Goal: Task Accomplishment & Management: Manage account settings

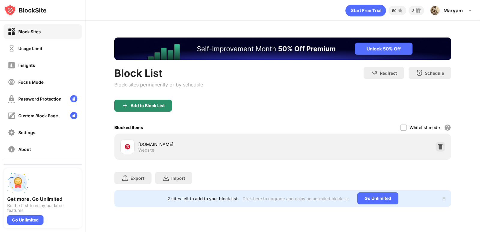
click at [126, 107] on img at bounding box center [124, 105] width 7 height 7
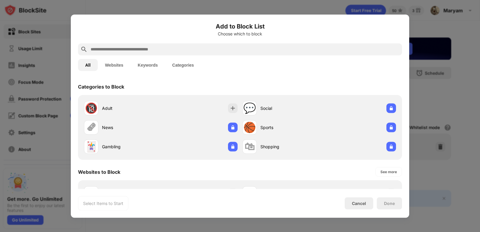
click at [171, 48] on input "text" at bounding box center [244, 49] width 309 height 7
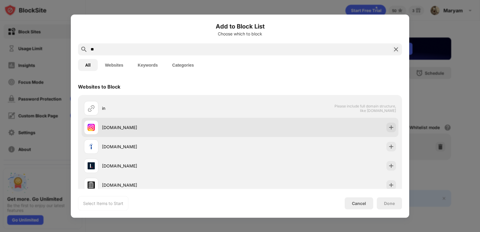
click at [109, 124] on div "instagram.com" at bounding box center [171, 127] width 138 height 6
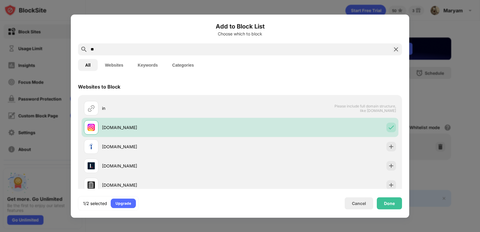
drag, startPoint x: 162, startPoint y: 46, endPoint x: 0, endPoint y: 60, distance: 162.7
click at [0, 231] on div "Add to Block List Choose which to block ** All Websites Keywords Categories Web…" at bounding box center [240, 232] width 480 height 0
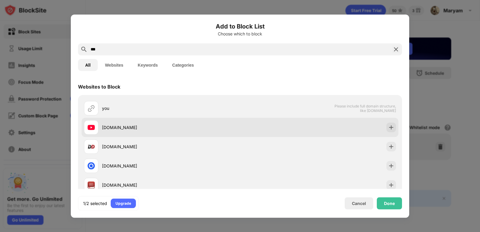
type input "***"
click at [114, 130] on div "youtube.com" at bounding box center [171, 127] width 138 height 6
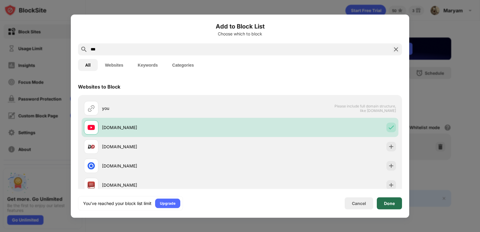
click at [390, 202] on div "Done" at bounding box center [389, 202] width 11 height 5
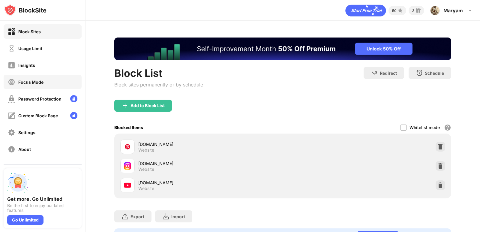
click at [25, 81] on div "Focus Mode" at bounding box center [30, 81] width 25 height 5
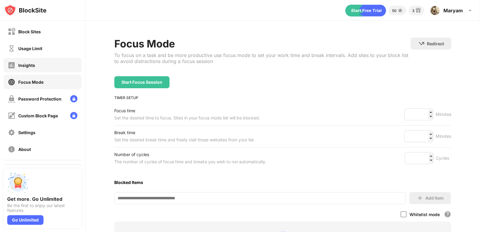
click at [54, 66] on div "Insights" at bounding box center [43, 65] width 78 height 14
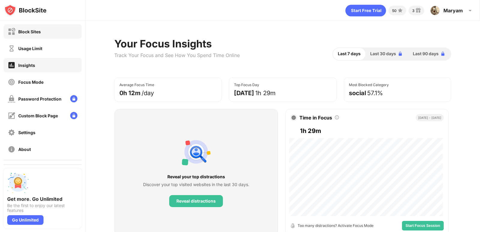
click at [19, 33] on div "Block Sites" at bounding box center [29, 31] width 22 height 5
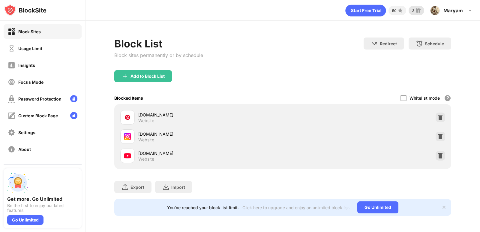
click at [419, 13] on img at bounding box center [417, 10] width 7 height 7
click at [46, 102] on div "Password Protection" at bounding box center [43, 98] width 78 height 14
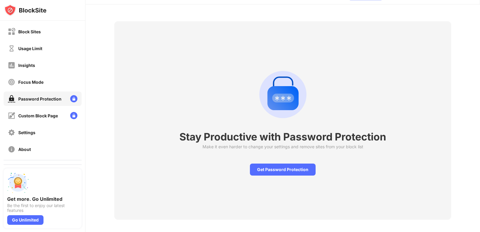
scroll to position [25, 0]
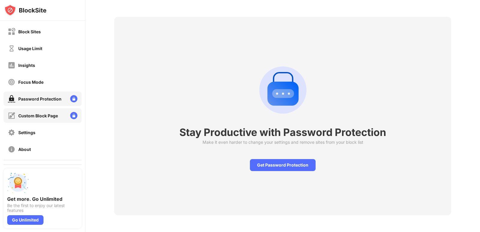
click at [42, 115] on div "Custom Block Page" at bounding box center [38, 115] width 40 height 5
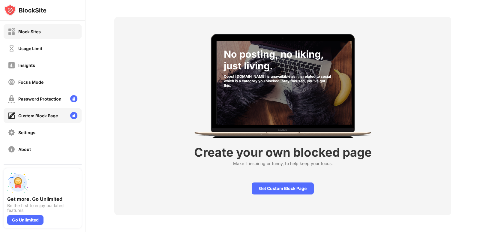
click at [55, 34] on div "Block Sites" at bounding box center [43, 31] width 78 height 14
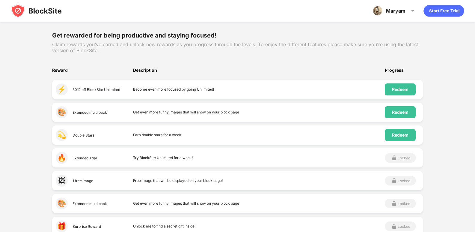
scroll to position [78, 0]
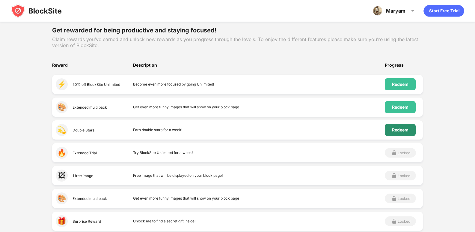
click at [402, 129] on div "Redeem" at bounding box center [400, 129] width 16 height 5
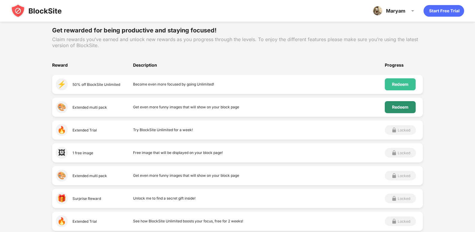
click at [402, 107] on div "Redeem" at bounding box center [400, 107] width 16 height 5
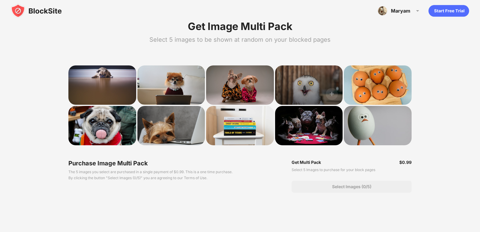
click at [314, 79] on div at bounding box center [309, 84] width 68 height 39
click at [331, 94] on img at bounding box center [331, 94] width 12 height 12
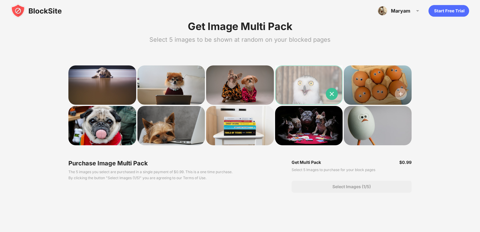
click at [397, 94] on img at bounding box center [400, 94] width 12 height 12
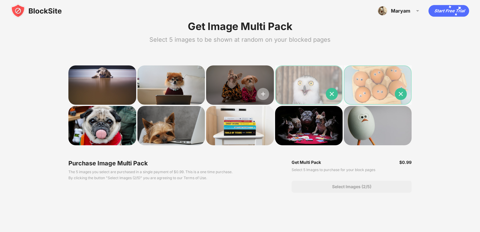
click at [260, 96] on img at bounding box center [263, 94] width 12 height 12
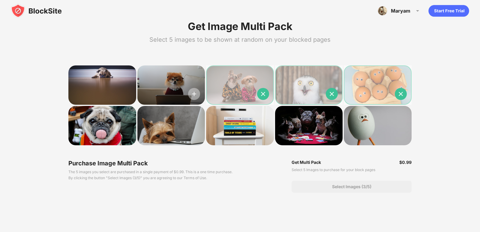
click at [194, 95] on img at bounding box center [194, 94] width 12 height 12
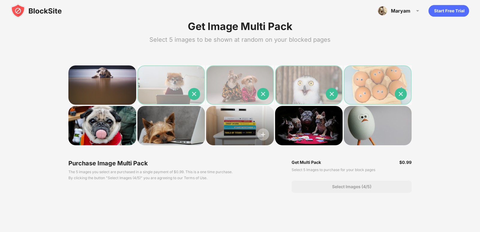
click at [264, 136] on img at bounding box center [263, 134] width 12 height 12
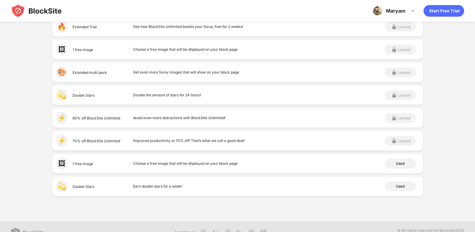
scroll to position [283, 0]
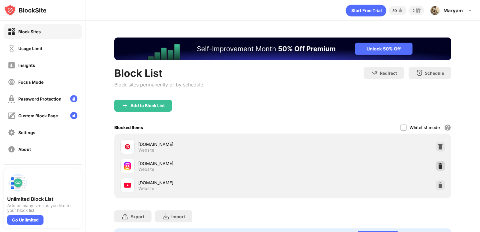
click at [437, 167] on img at bounding box center [440, 166] width 6 height 6
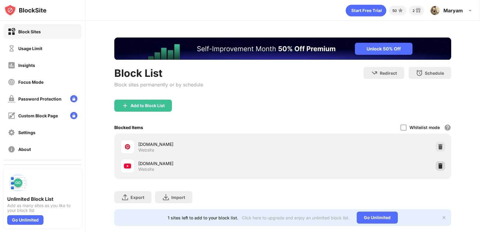
click at [435, 162] on div at bounding box center [440, 166] width 10 height 10
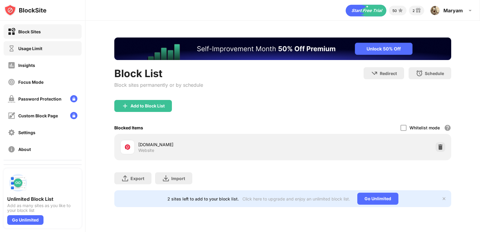
click at [51, 50] on div "Usage Limit" at bounding box center [43, 48] width 78 height 14
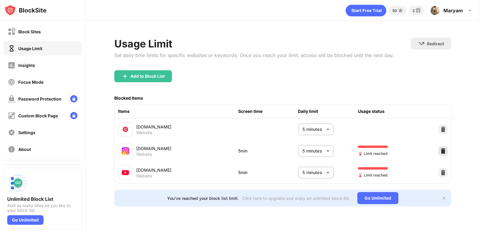
click at [445, 153] on img at bounding box center [443, 151] width 6 height 6
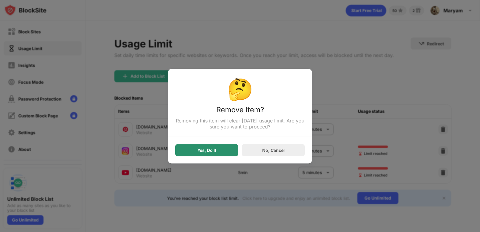
click at [227, 150] on div "Yes, Do It" at bounding box center [206, 150] width 63 height 12
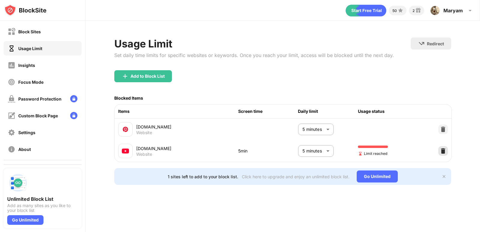
click at [447, 152] on div at bounding box center [443, 151] width 10 height 10
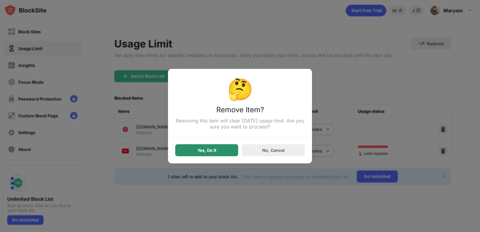
click at [226, 156] on div "Yes, Do It" at bounding box center [206, 150] width 63 height 12
